Goal: Task Accomplishment & Management: Manage account settings

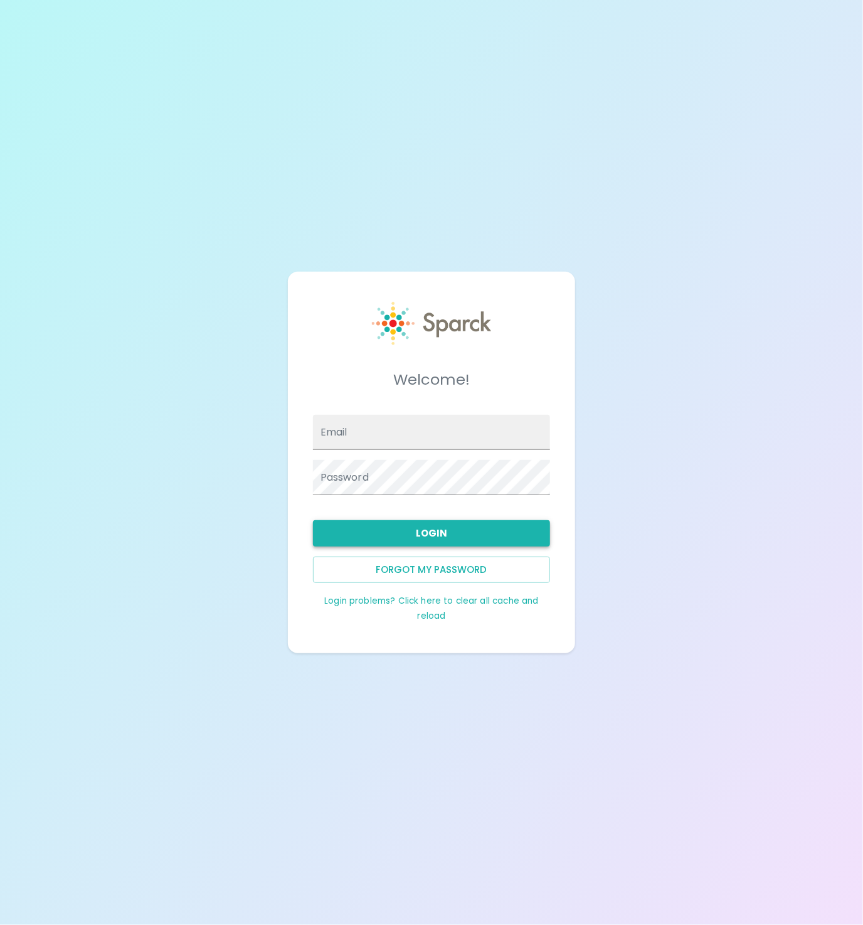
type input "admin@sparckco.com"
click at [394, 546] on button "Login" at bounding box center [432, 533] width 238 height 26
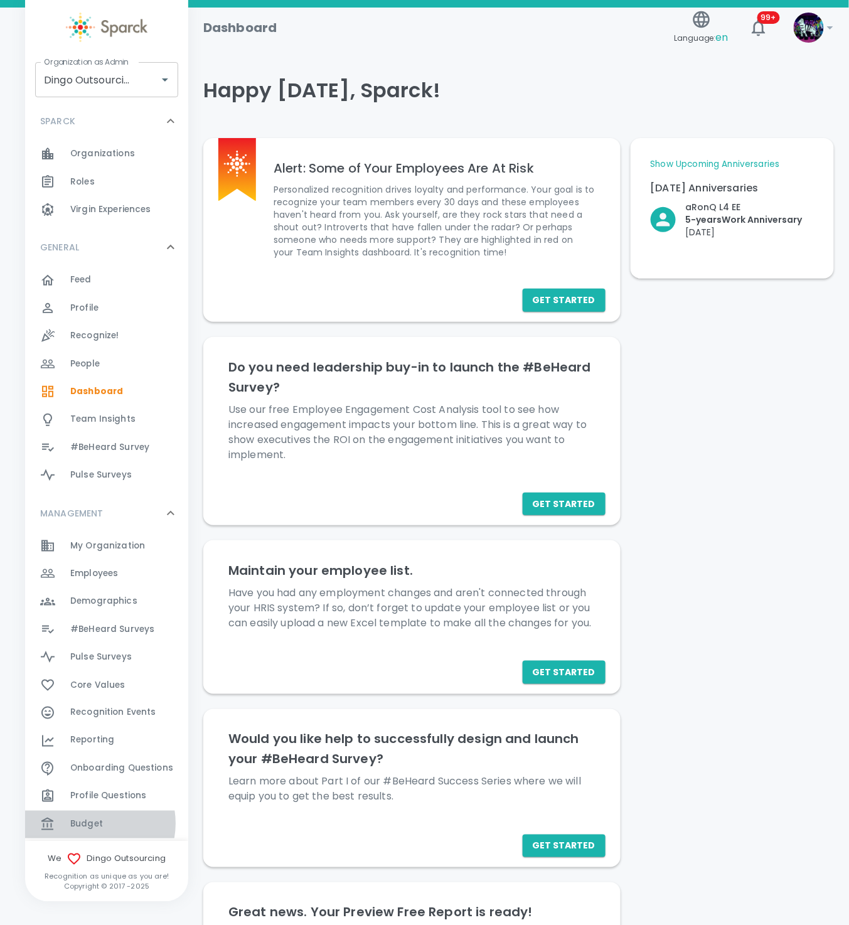
click at [95, 823] on span "Budget" at bounding box center [86, 824] width 33 height 13
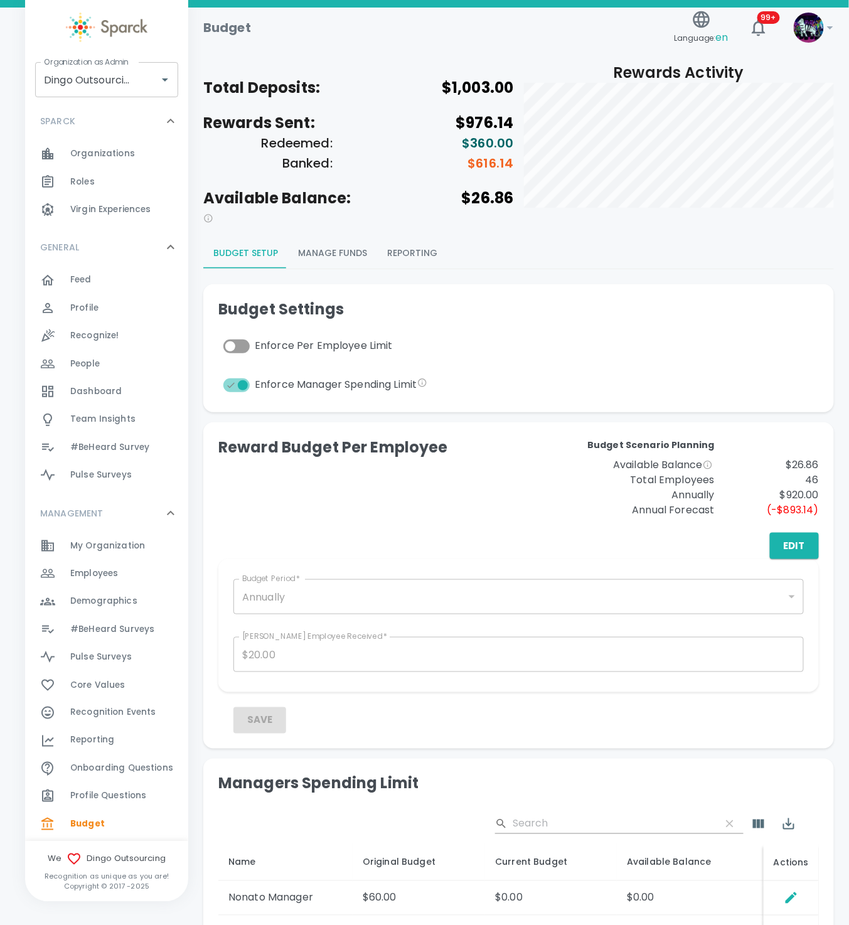
click at [412, 243] on div "Budget Setup Manage Funds Reporting Budget Settings Enforce Per Employee Limit …" at bounding box center [513, 656] width 641 height 856
click at [415, 243] on button "Reporting" at bounding box center [412, 253] width 70 height 30
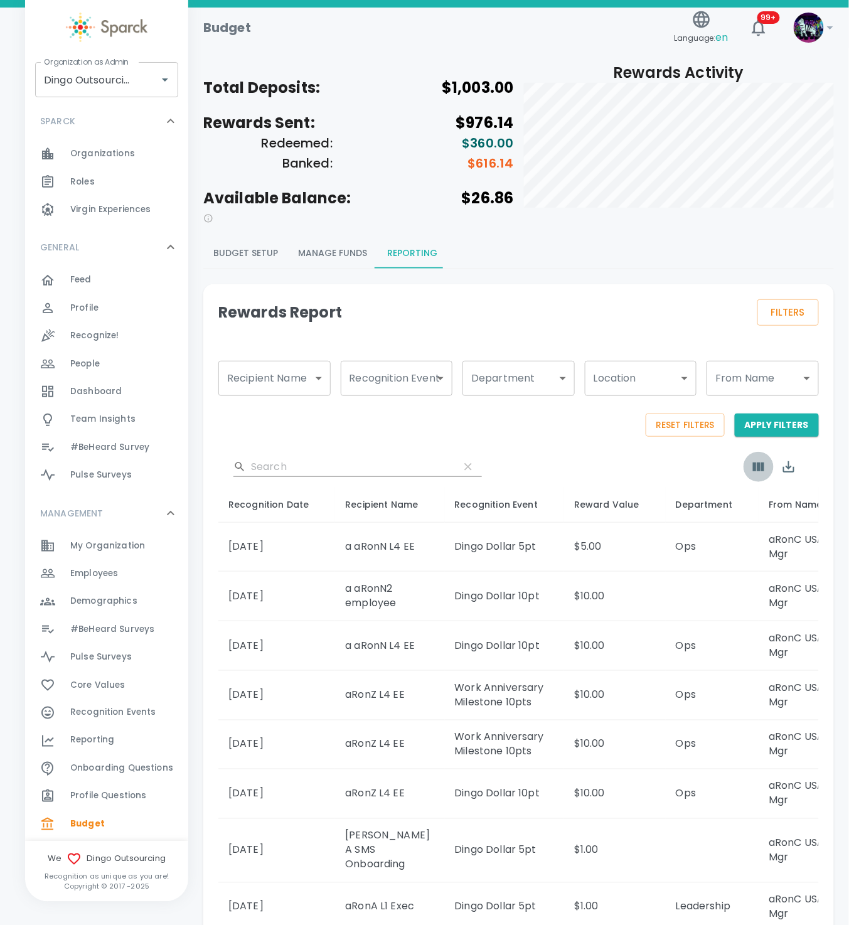
click at [761, 479] on button "Show Columns" at bounding box center [759, 467] width 30 height 30
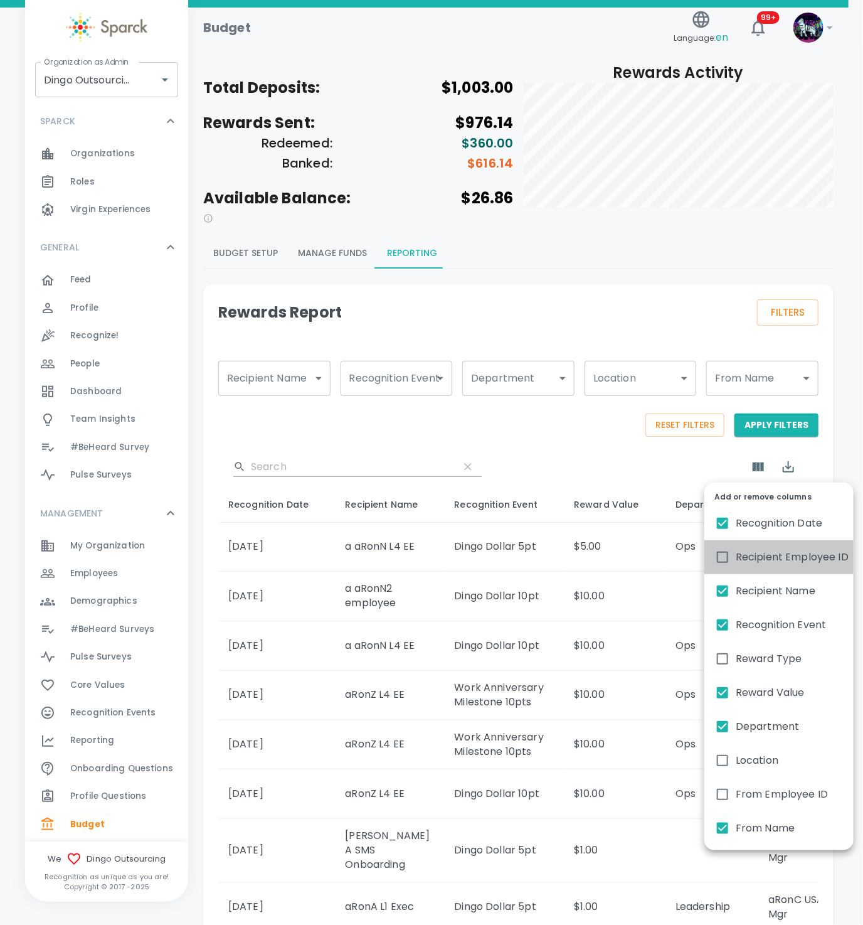
click at [736, 553] on span "Recipient Employee ID" at bounding box center [792, 557] width 113 height 15
click at [736, 553] on input "Recipient Employee ID" at bounding box center [723, 557] width 26 height 26
checkbox input "true"
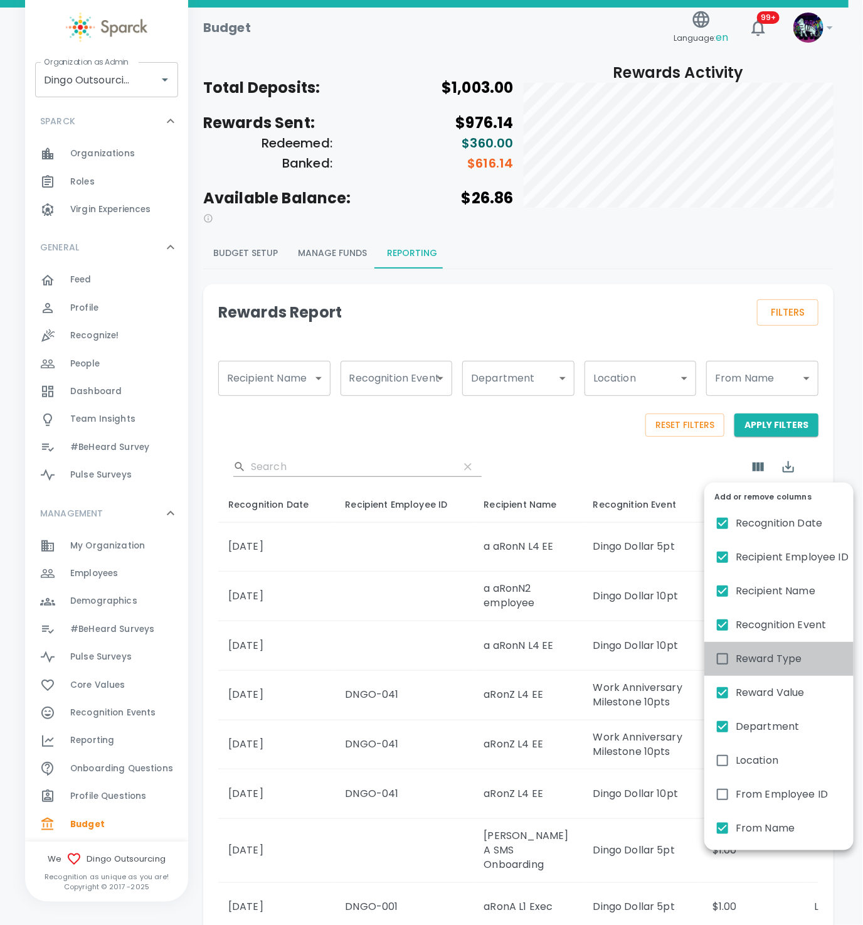
click at [740, 651] on span "Reward Type" at bounding box center [769, 658] width 67 height 15
click at [736, 651] on input "Reward Type" at bounding box center [723, 659] width 26 height 26
checkbox input "true"
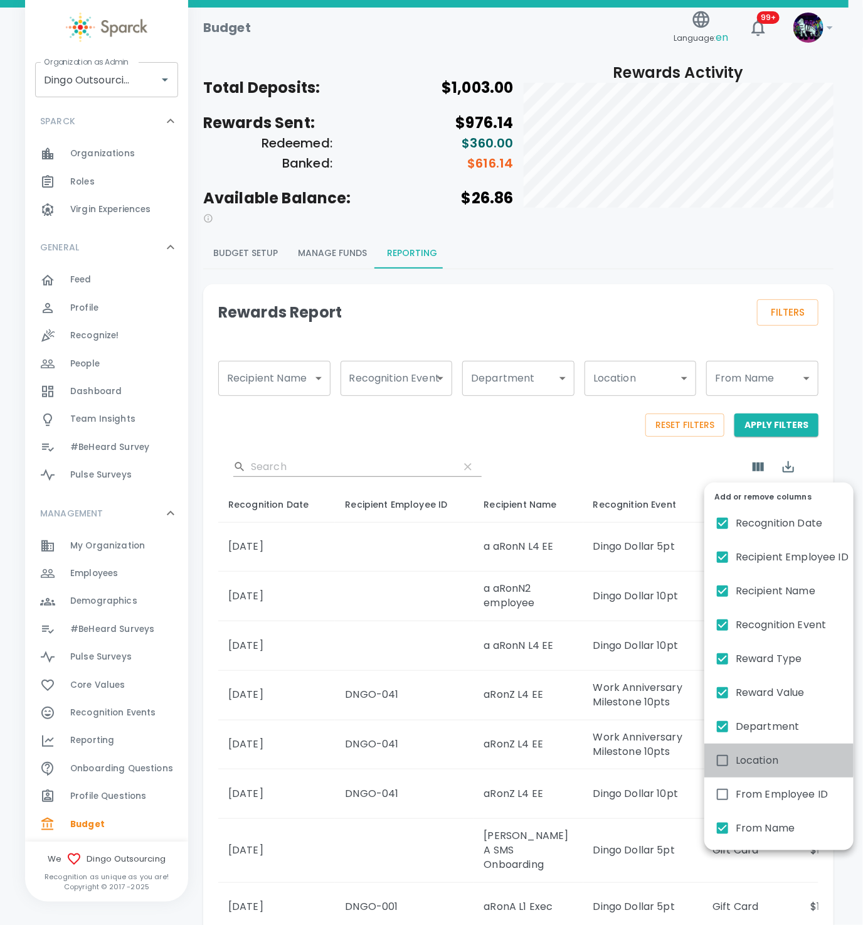
click at [745, 759] on span "Location" at bounding box center [757, 760] width 43 height 15
click at [736, 759] on input "Location" at bounding box center [723, 760] width 26 height 26
checkbox input "true"
click at [721, 798] on input "From Employee ID" at bounding box center [723, 794] width 26 height 26
checkbox input "true"
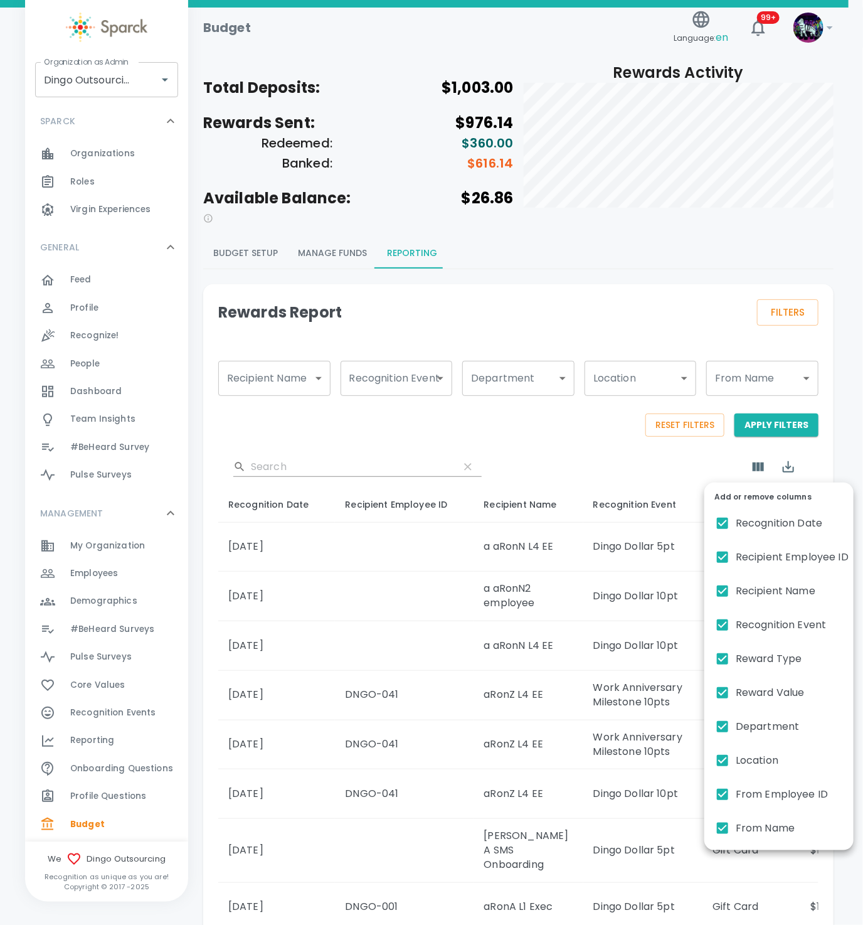
click at [460, 431] on div at bounding box center [431, 462] width 863 height 925
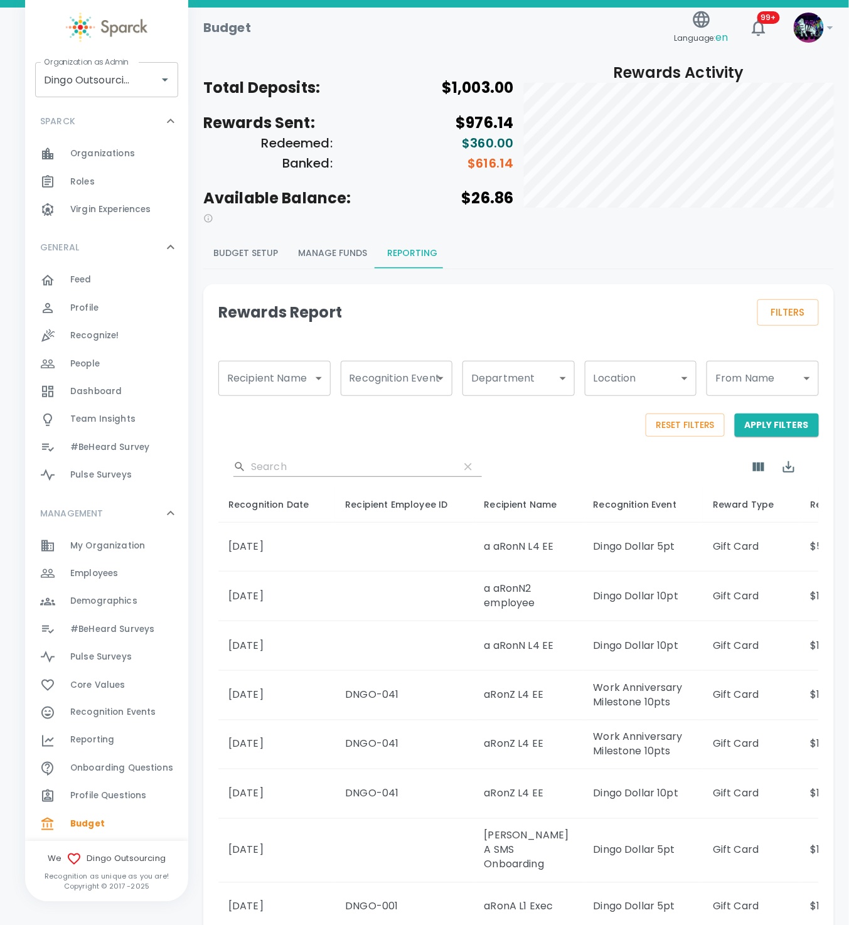
click at [146, 713] on span "Recognition Events" at bounding box center [113, 713] width 86 height 13
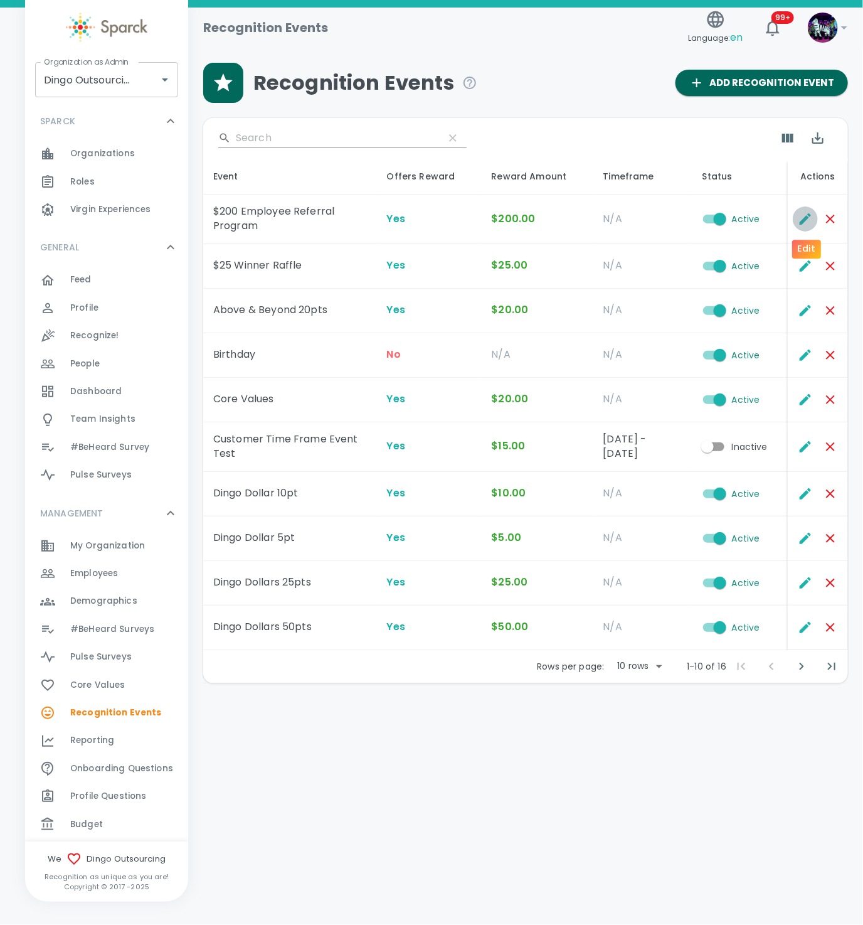
click at [800, 220] on icon "Edit" at bounding box center [805, 218] width 15 height 15
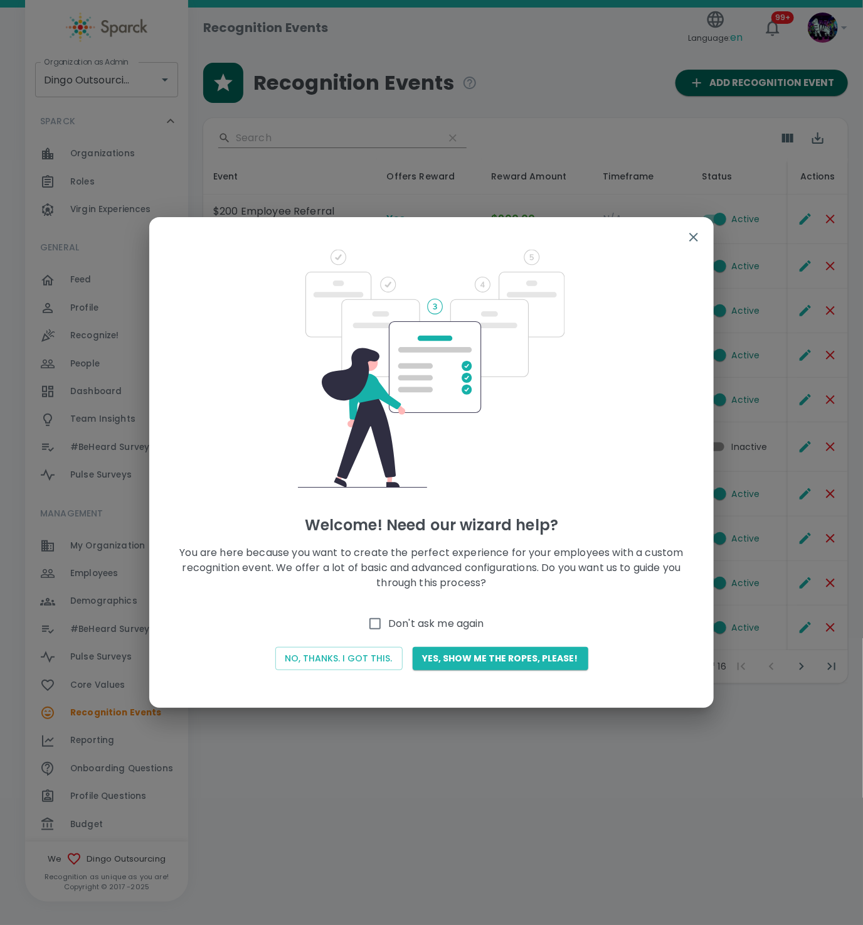
click at [424, 633] on label "Don't ask me again" at bounding box center [423, 624] width 122 height 26
click at [388, 633] on input "Don't ask me again" at bounding box center [375, 624] width 26 height 26
checkbox input "true"
click at [383, 655] on button "No, thanks. I got this." at bounding box center [338, 658] width 127 height 23
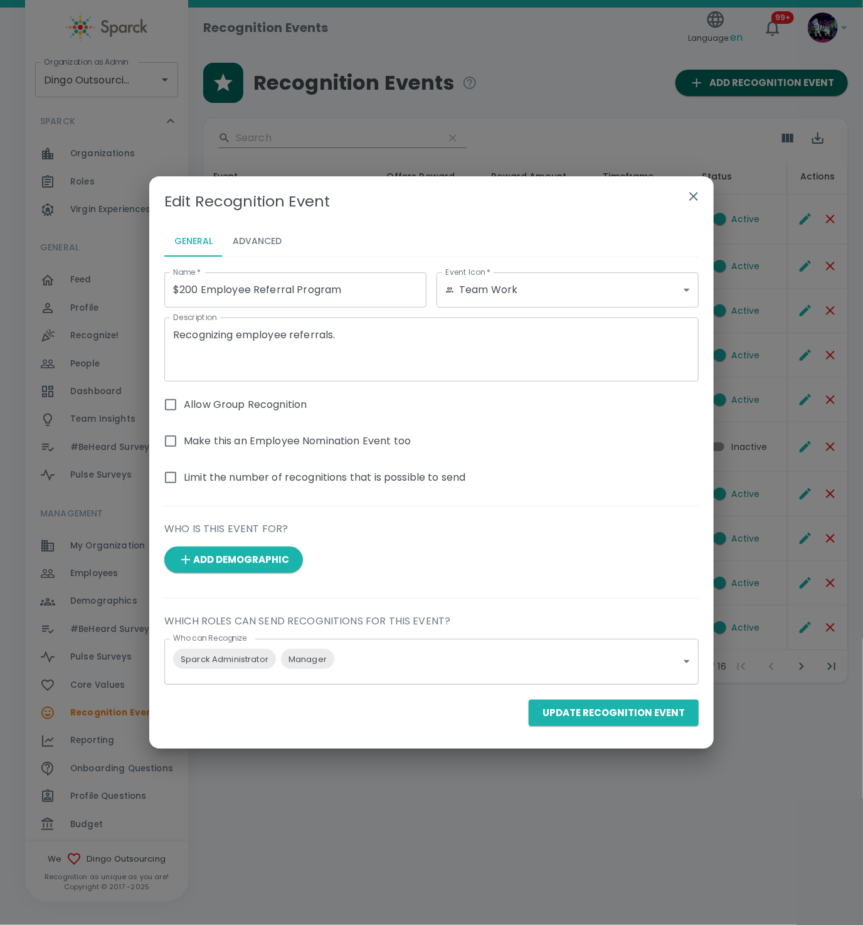
click at [691, 198] on icon "button" at bounding box center [694, 196] width 15 height 15
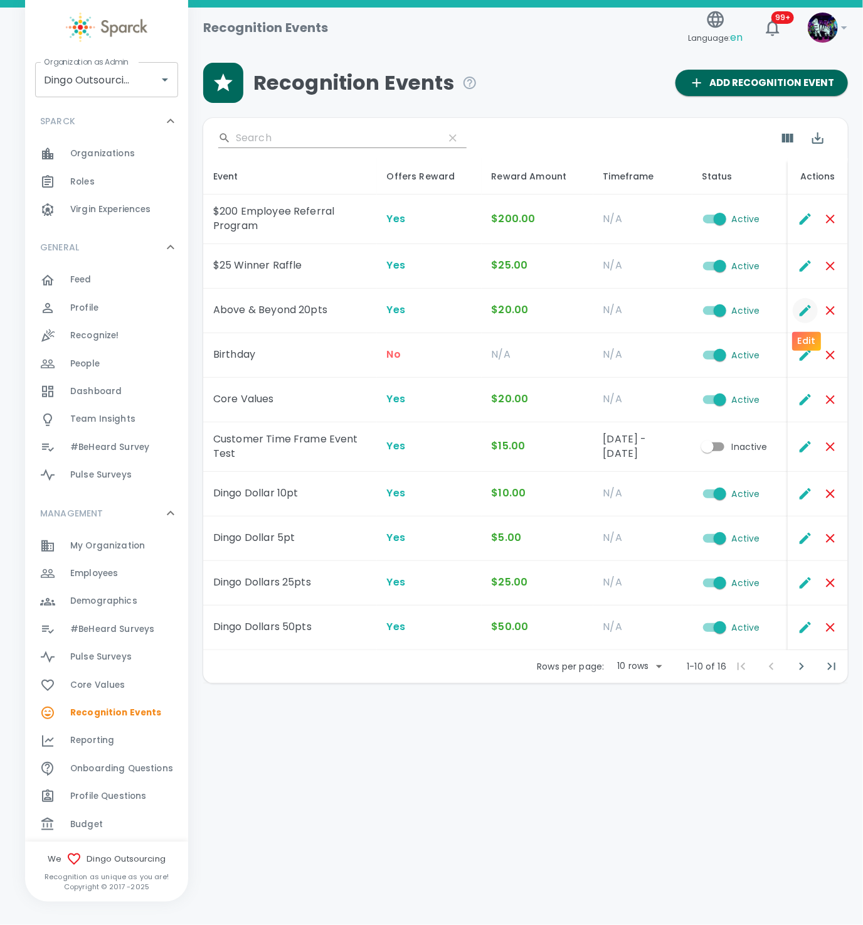
click at [801, 314] on icon "Edit" at bounding box center [805, 310] width 11 height 11
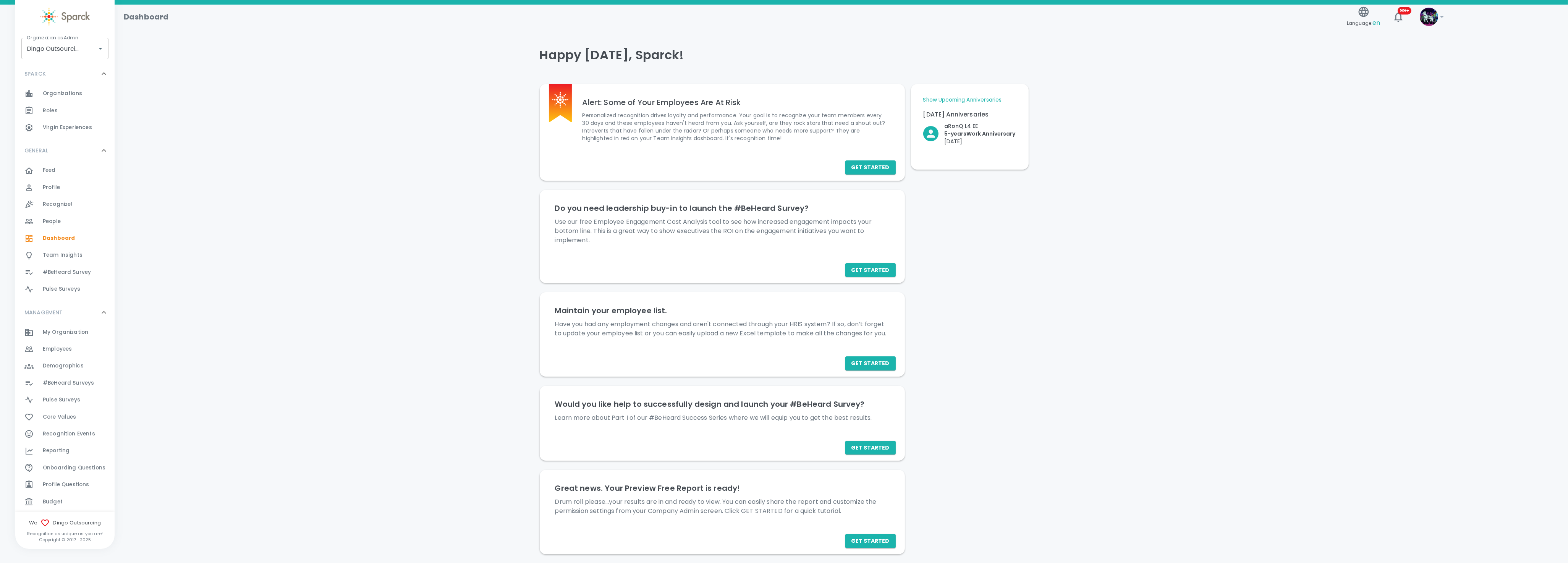
click at [982, 96] on div "Show Upcoming Anniversaries Today's Anniversaries aRonQ L4 EE 5- years Work Ann…" at bounding box center [970, 127] width 99 height 67
click at [980, 102] on link "Show Upcoming Anniversaries" at bounding box center [962, 100] width 79 height 8
click at [980, 102] on link "Show Today's Anniversaries only" at bounding box center [965, 100] width 83 height 8
click at [393, 83] on div "Happy Wednesday, Sparck! Alert: Some of Your Employees Are At Risk Personalized…" at bounding box center [841, 357] width 1435 height 637
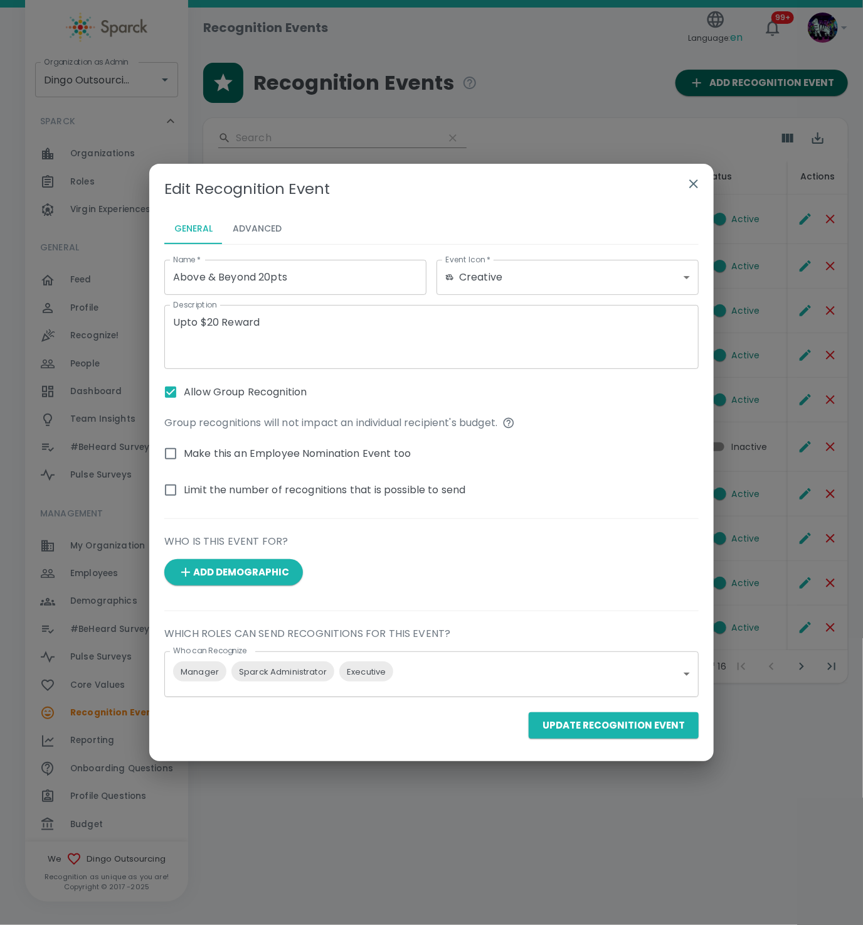
click at [693, 187] on icon "button" at bounding box center [694, 183] width 15 height 15
